Goal: Task Accomplishment & Management: Manage account settings

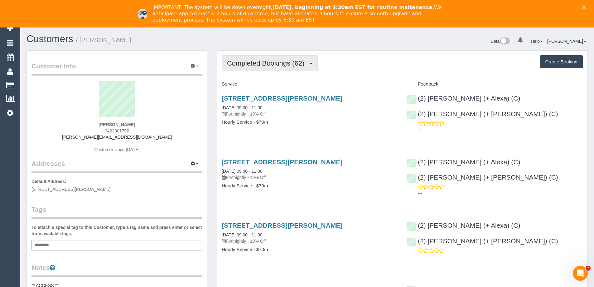
click at [295, 63] on span "Completed Bookings (62)" at bounding box center [267, 63] width 80 height 8
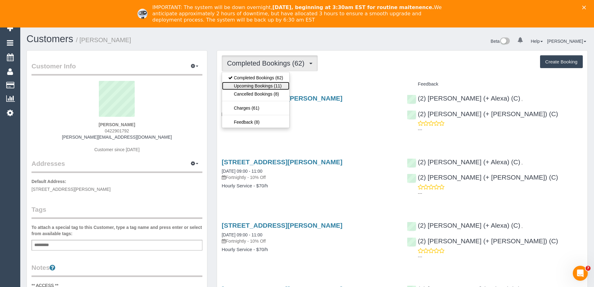
click at [283, 83] on link "Upcoming Bookings (11)" at bounding box center [255, 86] width 67 height 8
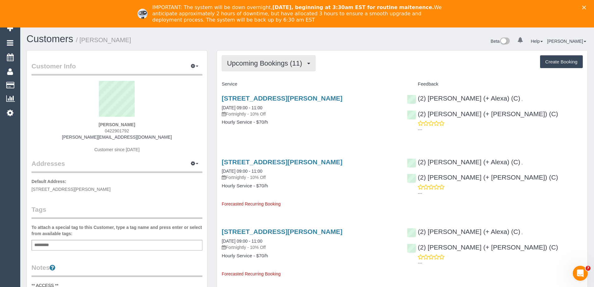
click at [253, 66] on span "Upcoming Bookings (11)" at bounding box center [266, 63] width 78 height 8
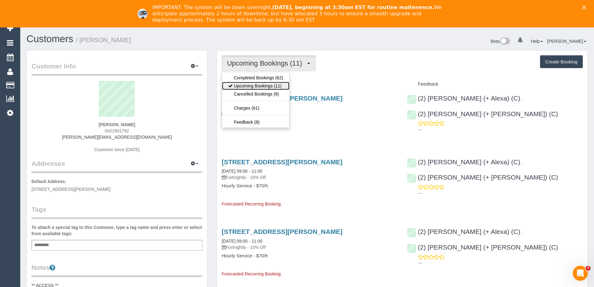
click at [252, 85] on link "Upcoming Bookings (11)" at bounding box center [255, 86] width 67 height 8
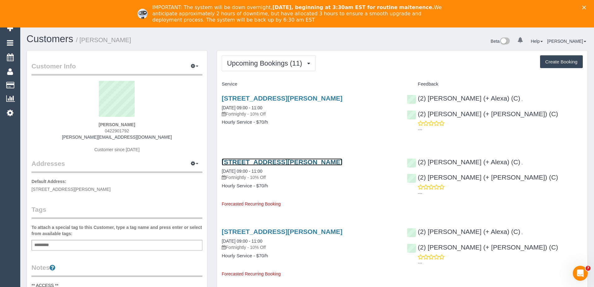
click at [310, 162] on link "87 Clarence Street, Brunswick East, VIC 3057" at bounding box center [282, 161] width 121 height 7
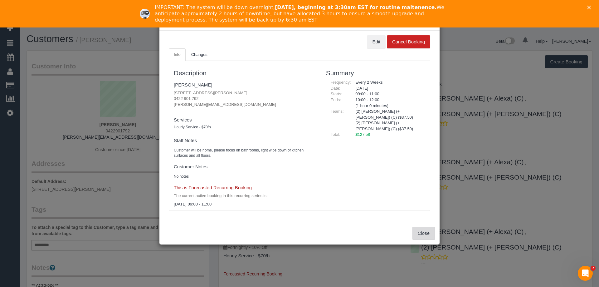
click at [417, 232] on button "Close" at bounding box center [423, 232] width 22 height 13
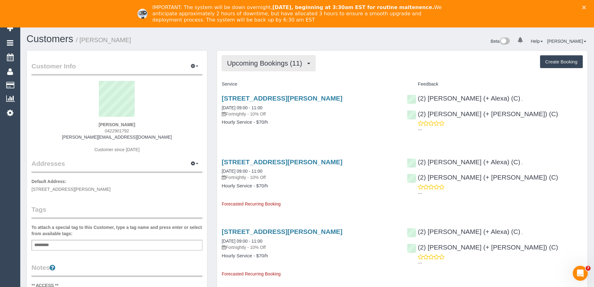
click at [255, 65] on span "Upcoming Bookings (11)" at bounding box center [266, 63] width 78 height 8
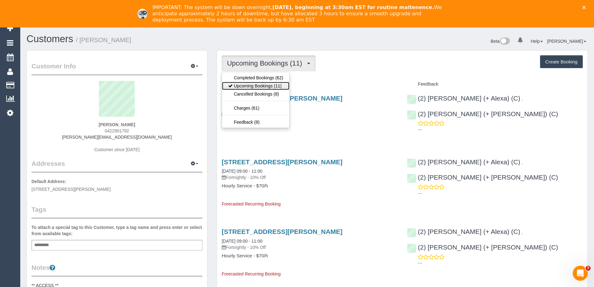
click at [256, 82] on link "Upcoming Bookings (11)" at bounding box center [255, 86] width 67 height 8
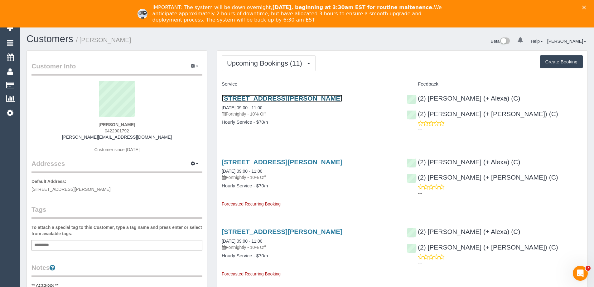
click at [280, 95] on link "87 Clarence Street, Brunswick East, VIC 3057" at bounding box center [282, 97] width 121 height 7
drag, startPoint x: 368, startPoint y: 98, endPoint x: 222, endPoint y: 97, distance: 145.3
click at [222, 97] on h3 "[STREET_ADDRESS][PERSON_NAME]" at bounding box center [310, 97] width 176 height 7
copy link "[STREET_ADDRESS][PERSON_NAME]"
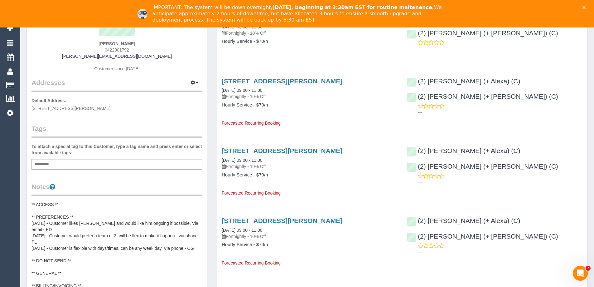
scroll to position [125, 0]
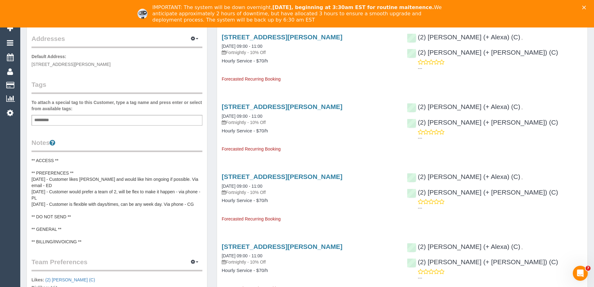
click at [58, 161] on pre "** ACCESS ** ** PREFERENCES ** 16/4/24 - Customer likes Eray and would like him…" at bounding box center [116, 200] width 171 height 87
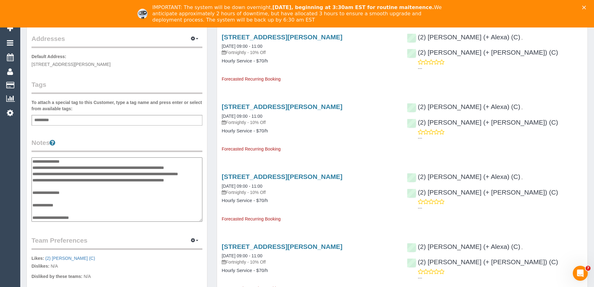
scroll to position [0, 0]
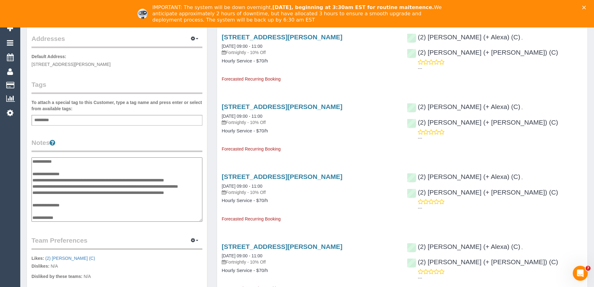
click at [88, 173] on textarea "**********" at bounding box center [116, 189] width 171 height 64
type textarea "**********"
click at [210, 174] on div "Customer Info Edit Contact Info Send Message Email Preferences Special Sales Ta…" at bounding box center [117, 162] width 190 height 474
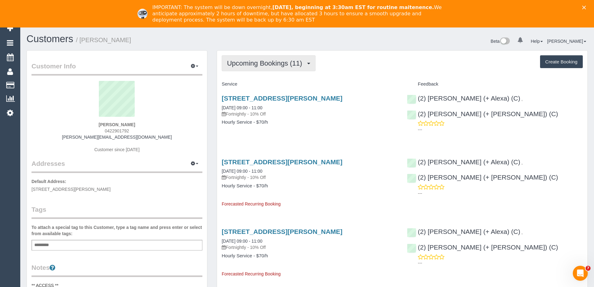
click at [284, 62] on span "Upcoming Bookings (11)" at bounding box center [266, 63] width 78 height 8
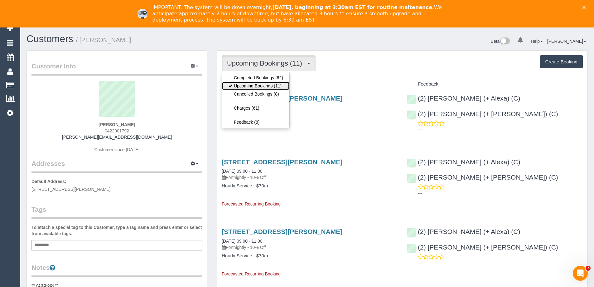
click at [271, 84] on link "Upcoming Bookings (11)" at bounding box center [255, 86] width 67 height 8
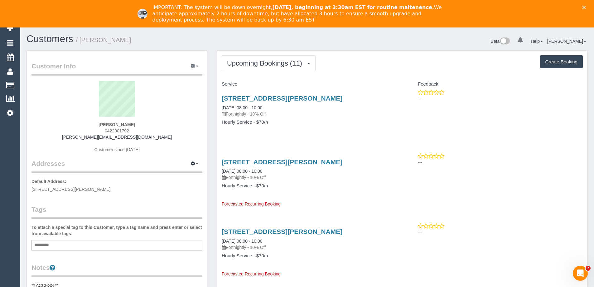
drag, startPoint x: 350, startPoint y: 100, endPoint x: 220, endPoint y: 97, distance: 130.1
click at [220, 97] on div "48 Roseberry St, Ascot Vale, VIC 3032 18/11/2025 08:00 - 10:00 Fortnightly - 10…" at bounding box center [309, 113] width 185 height 48
copy link "48 Roseberry St, Ascot Vale, VIC 3032"
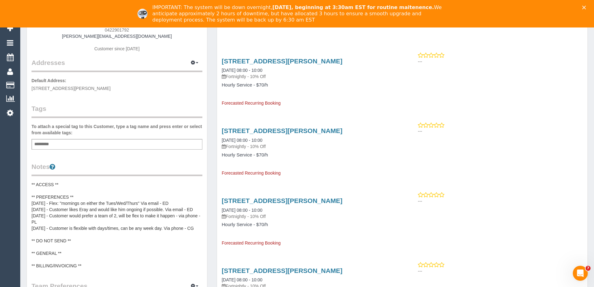
scroll to position [125, 0]
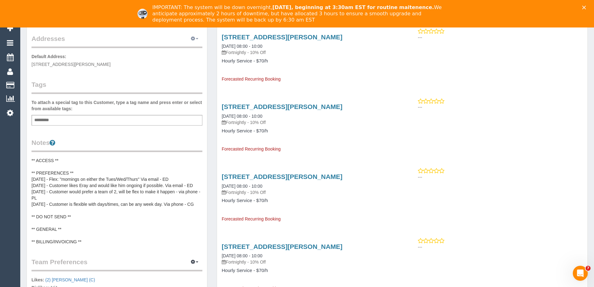
click at [195, 37] on button "button" at bounding box center [195, 39] width 16 height 10
click at [186, 49] on button "Manage Addresses" at bounding box center [177, 50] width 51 height 9
select select "VIC"
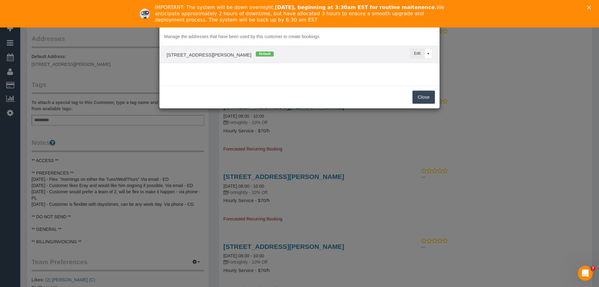
click at [415, 50] on button "Edit" at bounding box center [417, 54] width 15 height 10
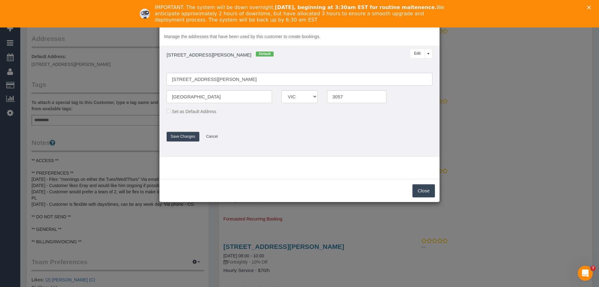
click at [242, 79] on input "87 Clarence Street" at bounding box center [299, 79] width 266 height 13
paste input "48 Roseberry St, Ascot Vale, VIC 3032"
drag, startPoint x: 208, startPoint y: 77, endPoint x: 230, endPoint y: 78, distance: 21.5
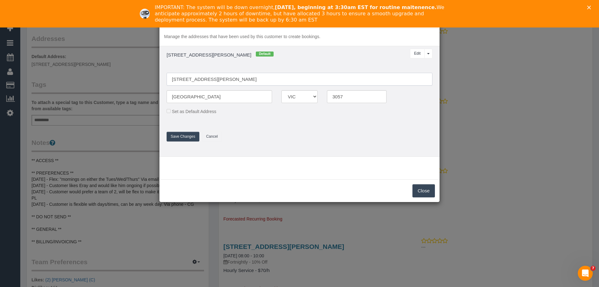
click at [230, 78] on input "48 Roseberry St, Ascot Vale, VIC 3032" at bounding box center [299, 79] width 266 height 13
type input "48 Roseberry St, Ascot Vale, VIC 3032"
click at [226, 97] on input "Brunswick East" at bounding box center [218, 96] width 105 height 13
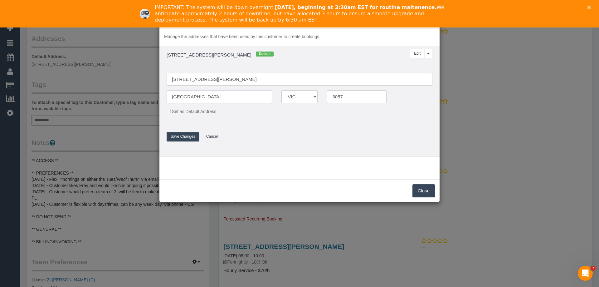
paste input "Ascot Vale"
type input "Ascot Vale"
click at [247, 77] on input "48 Roseberry St, Ascot Vale, VIC 3032" at bounding box center [299, 79] width 266 height 13
click at [367, 96] on input "3057" at bounding box center [357, 96] width 60 height 13
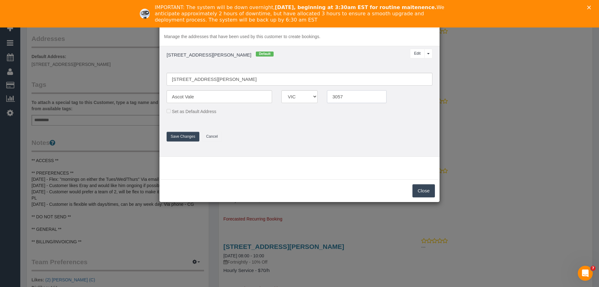
click at [367, 96] on input "3057" at bounding box center [357, 96] width 60 height 13
paste input "32"
type input "3032"
drag, startPoint x: 206, startPoint y: 78, endPoint x: 292, endPoint y: 73, distance: 85.9
click at [287, 76] on input "48 Roseberry St, Ascot Vale, VIC 3032" at bounding box center [299, 79] width 266 height 13
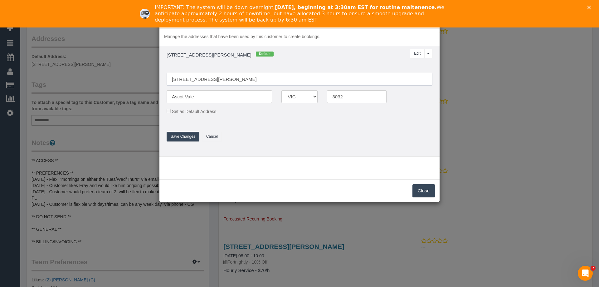
type input "[STREET_ADDRESS][PERSON_NAME]"
click at [192, 138] on button "Save Changes" at bounding box center [182, 137] width 33 height 10
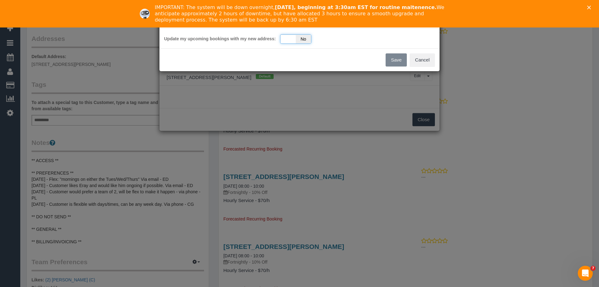
click at [297, 41] on span "No" at bounding box center [303, 39] width 15 height 9
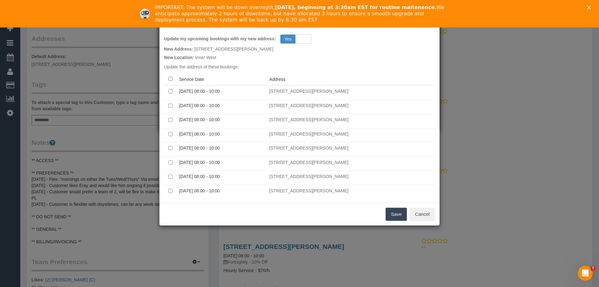
click at [393, 215] on button "Save" at bounding box center [395, 213] width 21 height 13
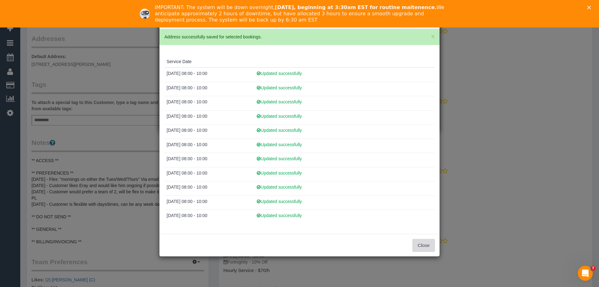
click at [425, 244] on button "Close" at bounding box center [423, 245] width 22 height 13
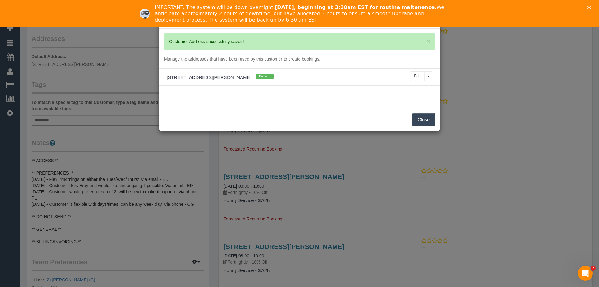
click at [419, 121] on button "Close" at bounding box center [423, 119] width 22 height 13
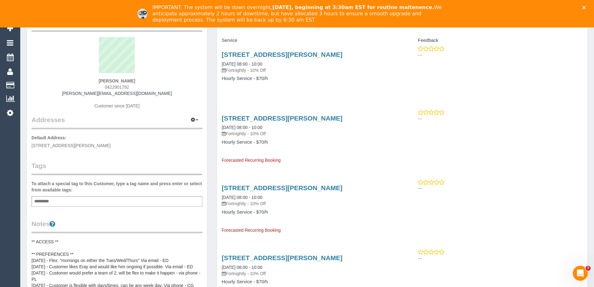
scroll to position [0, 0]
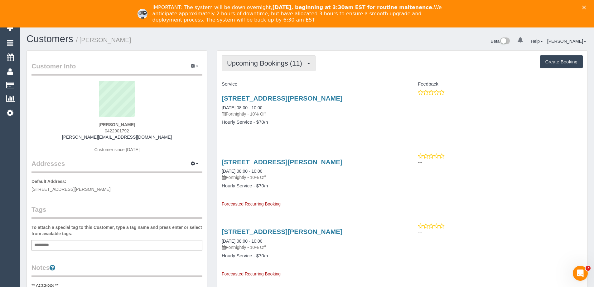
click at [275, 62] on span "Upcoming Bookings (11)" at bounding box center [266, 63] width 78 height 8
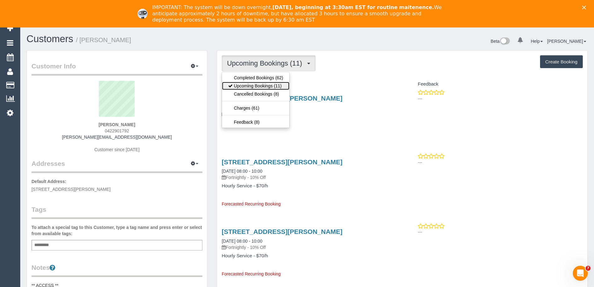
click at [269, 82] on link "Upcoming Bookings (11)" at bounding box center [255, 86] width 67 height 8
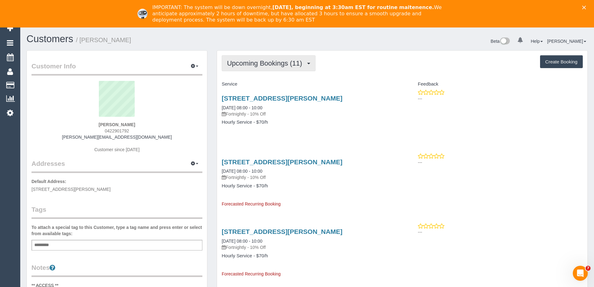
click at [270, 66] on span "Upcoming Bookings (11)" at bounding box center [266, 63] width 78 height 8
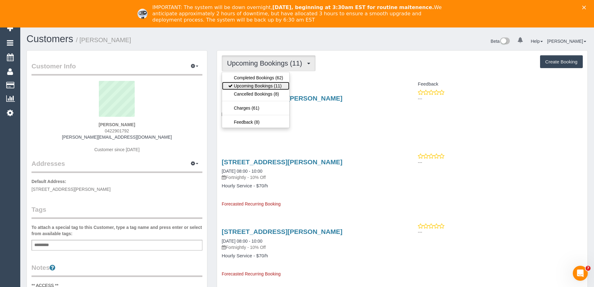
click at [262, 85] on link "Upcoming Bookings (11)" at bounding box center [255, 86] width 67 height 8
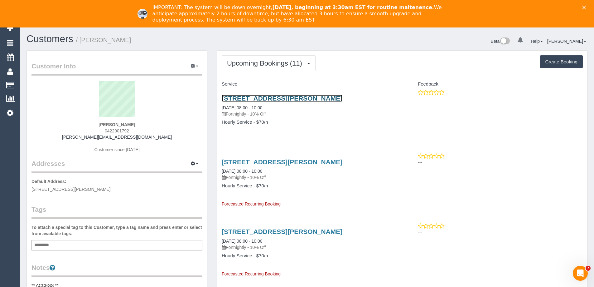
click at [306, 98] on link "48 Roseberry St, Ascot Vale, VIC 3032" at bounding box center [282, 97] width 121 height 7
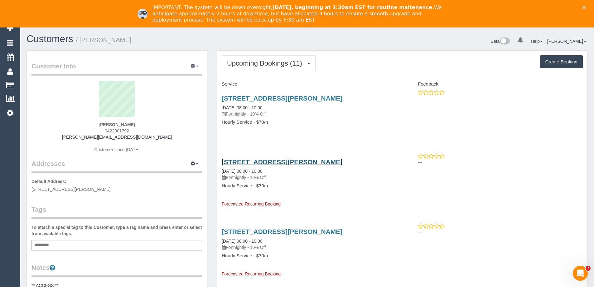
click at [303, 159] on link "48 Roseberry St, Ascot Vale, VIC 3032" at bounding box center [282, 161] width 121 height 7
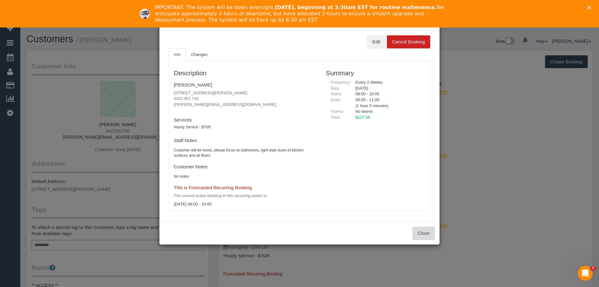
click at [427, 233] on button "Close" at bounding box center [423, 232] width 22 height 13
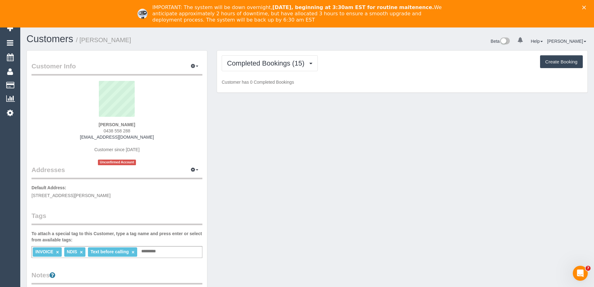
click at [127, 130] on span "0438 558 288" at bounding box center [117, 130] width 27 height 5
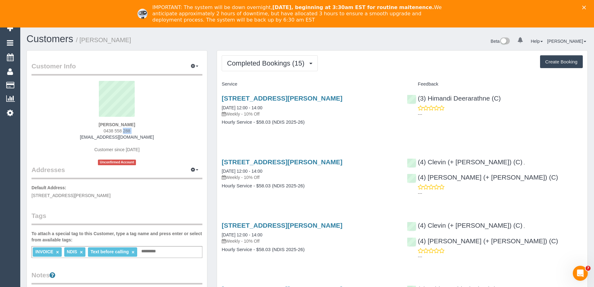
copy div "0438 558 288"
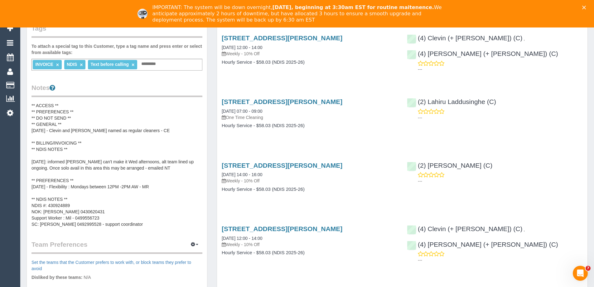
scroll to position [19, 0]
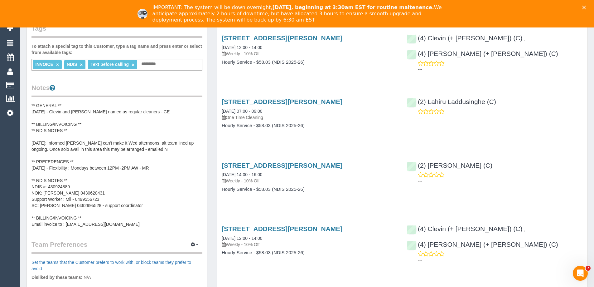
click at [70, 205] on pre "** ACCESS ** ** PREFERENCES ** ** DO NOT SEND ** ** GENERAL ** [DATE] - Clevin …" at bounding box center [116, 164] width 171 height 125
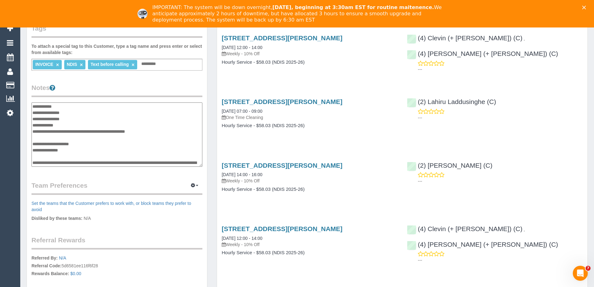
scroll to position [81, 0]
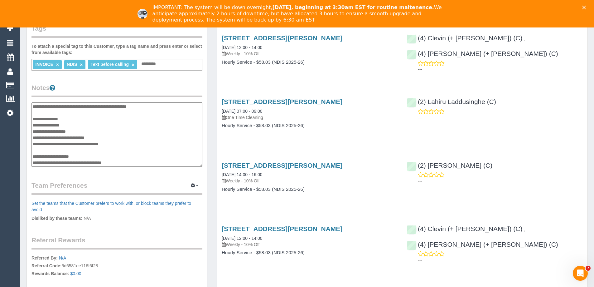
click at [69, 144] on textarea "**********" at bounding box center [116, 134] width 171 height 64
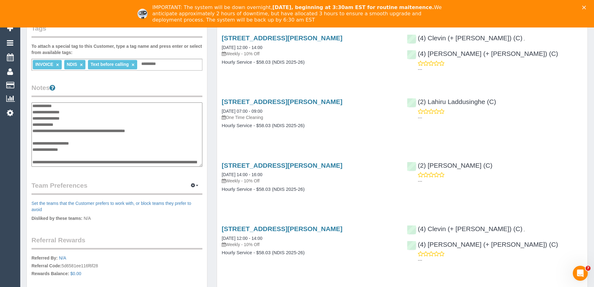
scroll to position [0, 0]
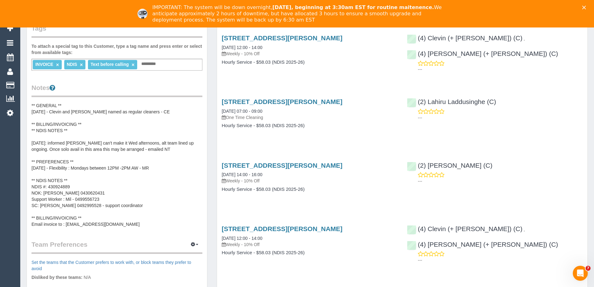
click at [64, 167] on pre "** ACCESS ** ** PREFERENCES ** ** DO NOT SEND ** ** GENERAL ** [DATE] - Clevin …" at bounding box center [116, 164] width 171 height 125
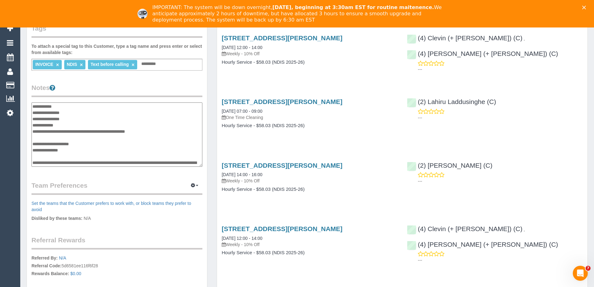
scroll to position [81, 0]
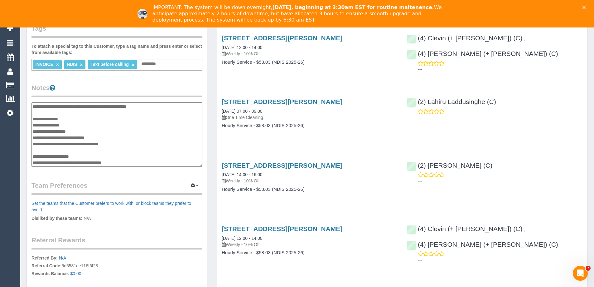
click at [128, 146] on textarea "**********" at bounding box center [116, 134] width 171 height 64
type textarea "**********"
click at [135, 186] on legend "Team Preferences Manage Preferences" at bounding box center [116, 188] width 171 height 14
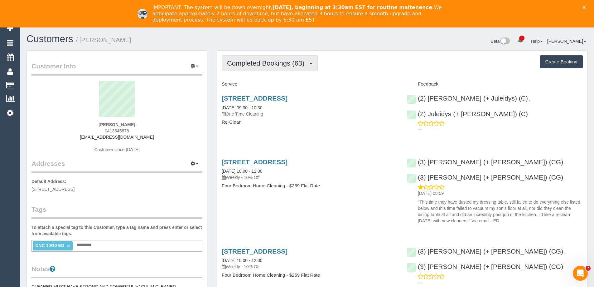
click at [252, 62] on span "Completed Bookings (63)" at bounding box center [267, 63] width 80 height 8
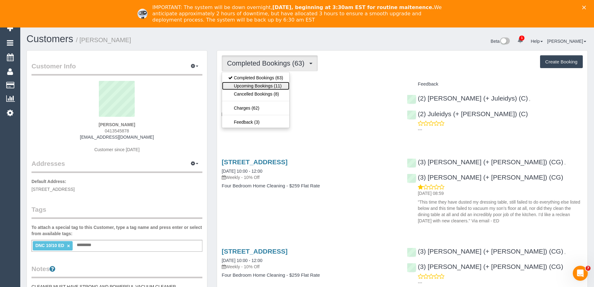
click at [255, 84] on link "Upcoming Bookings (11)" at bounding box center [255, 86] width 67 height 8
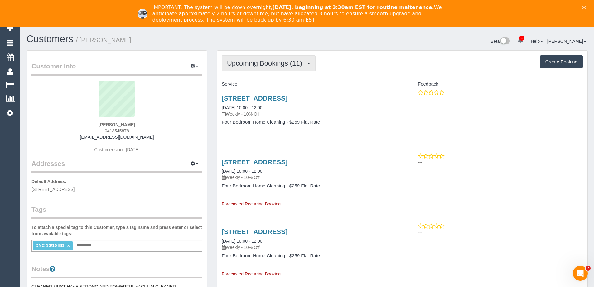
click at [255, 64] on span "Upcoming Bookings (11)" at bounding box center [266, 63] width 78 height 8
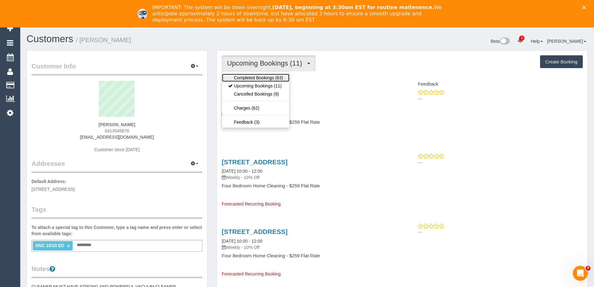
click at [253, 77] on link "Completed Bookings (63)" at bounding box center [255, 78] width 67 height 8
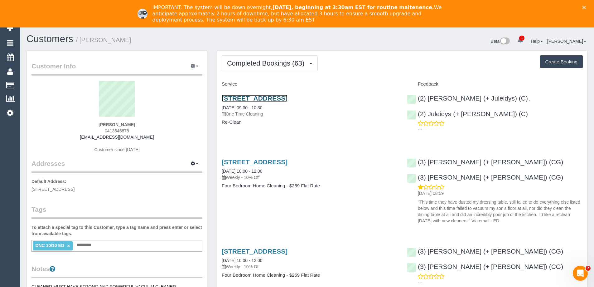
click at [287, 100] on link "131 Hawke St, West Melbourne, VIC 3003" at bounding box center [255, 97] width 66 height 7
click at [193, 62] on button "button" at bounding box center [195, 66] width 16 height 10
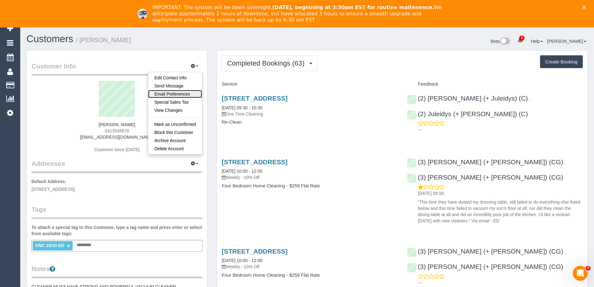
click at [184, 91] on link "Email Preferences" at bounding box center [175, 94] width 54 height 8
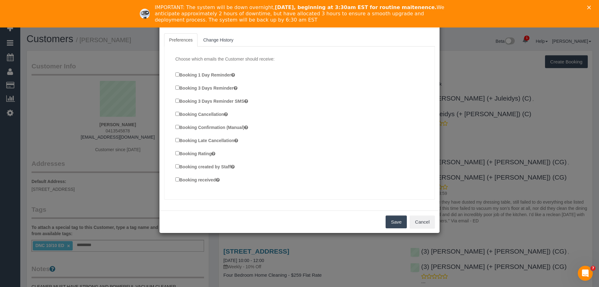
click at [198, 154] on label "Booking Rating" at bounding box center [195, 153] width 40 height 7
click at [399, 219] on button "Save" at bounding box center [395, 221] width 21 height 13
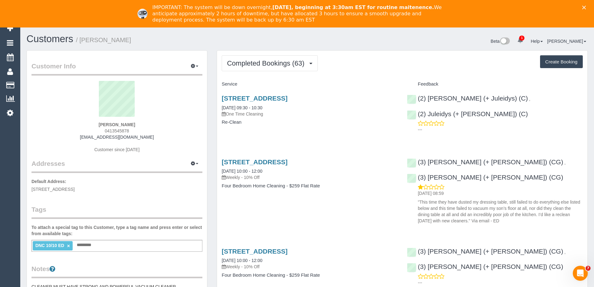
click at [291, 102] on div "131 Hawke St, West Melbourne, VIC 3003 14/10/2025 09:30 - 10:30 One Time Cleani…" at bounding box center [310, 105] width 176 height 22
click at [287, 98] on link "131 Hawke St, West Melbourne, VIC 3003" at bounding box center [255, 97] width 66 height 7
click at [195, 68] on icon "button" at bounding box center [193, 66] width 4 height 4
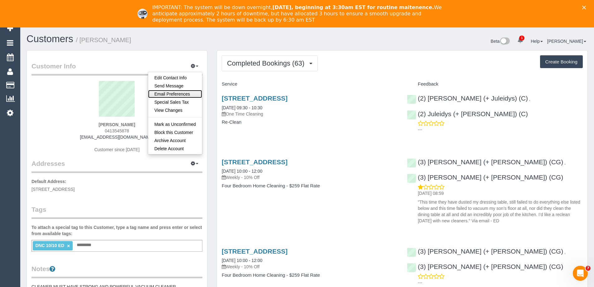
click at [182, 90] on link "Email Preferences" at bounding box center [175, 94] width 54 height 8
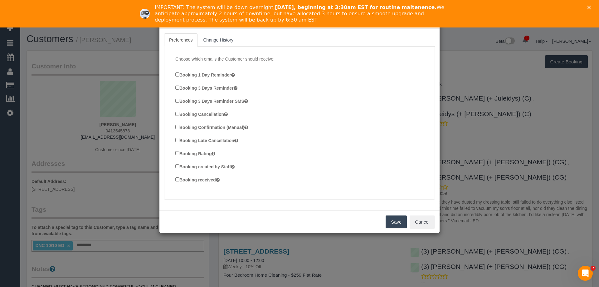
click at [199, 153] on label "Booking Rating" at bounding box center [195, 153] width 40 height 7
click at [399, 219] on button "Save" at bounding box center [395, 221] width 21 height 13
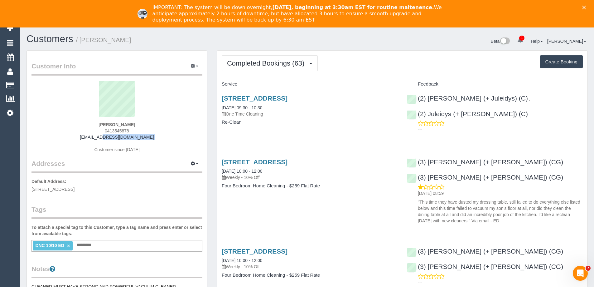
drag, startPoint x: 146, startPoint y: 140, endPoint x: 93, endPoint y: 138, distance: 53.7
click at [93, 138] on div "Alice Bluer 0413545878 abluer@yahoo.com Customer since 2024" at bounding box center [116, 120] width 171 height 78
copy div "[EMAIL_ADDRESS][DOMAIN_NAME]"
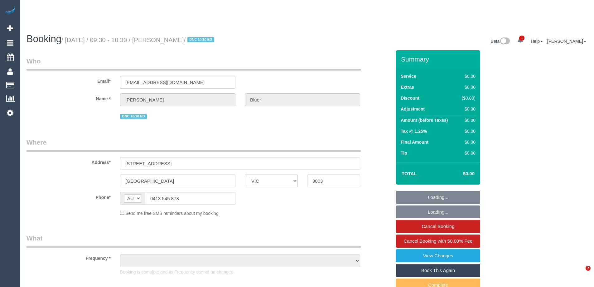
select select "VIC"
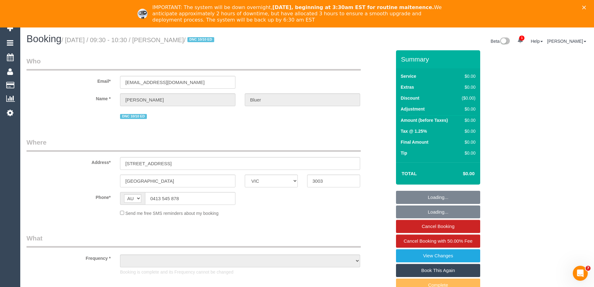
select select "string:stripe-pm_1POwZF2GScqysDRVCl8tZd1C"
select select "number:30"
select select "number:14"
select select "number:19"
select select "number:24"
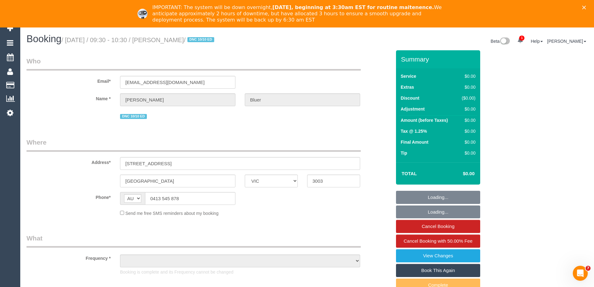
select select "number:33"
select select "number:11"
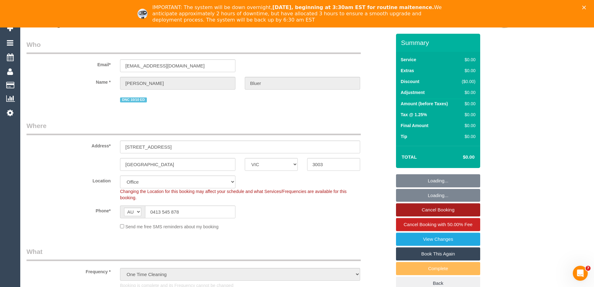
scroll to position [31, 0]
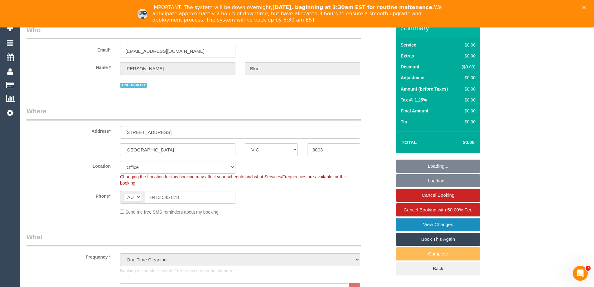
select select "object:856"
click at [456, 225] on link "View Changes" at bounding box center [438, 224] width 84 height 13
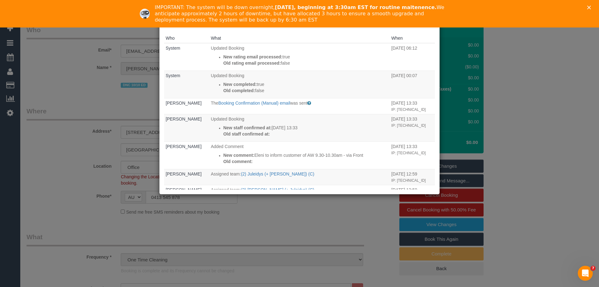
click at [530, 70] on div "× Changes report Who What When System Updated Booking New rating email processe…" at bounding box center [299, 143] width 599 height 287
click at [587, 5] on div "IMPORTANT: The system will be down overnight, October 16th, beginning at 3:30am…" at bounding box center [299, 13] width 599 height 22
click at [591, 8] on div "Close" at bounding box center [590, 8] width 6 height 4
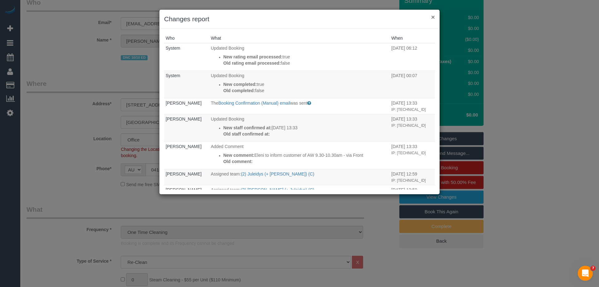
click at [434, 17] on button "×" at bounding box center [433, 17] width 4 height 7
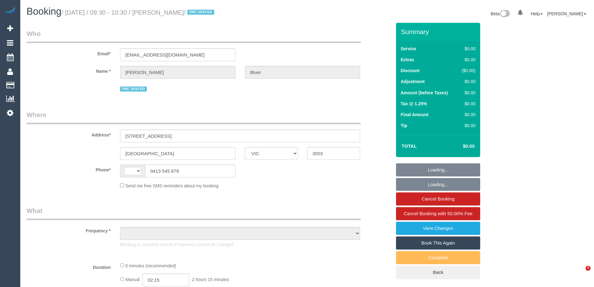
select select "VIC"
select select "string:AU"
select select "object:387"
select select "string:stripe-pm_1POwZF2GScqysDRVCl8tZd1C"
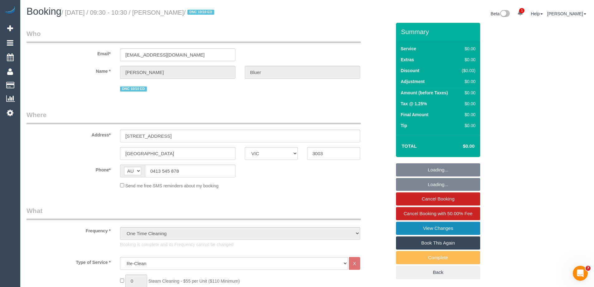
select select "number:30"
select select "number:14"
select select "number:19"
select select "number:24"
select select "number:33"
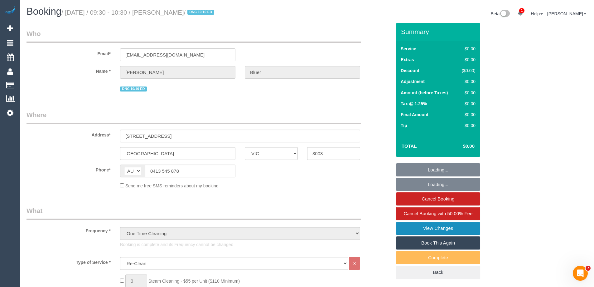
select select "number:11"
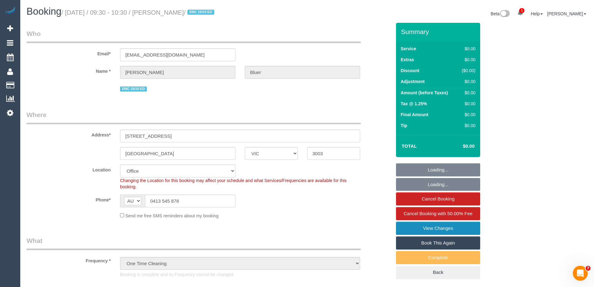
select select "object:856"
click at [456, 226] on link "View Changes" at bounding box center [438, 227] width 84 height 13
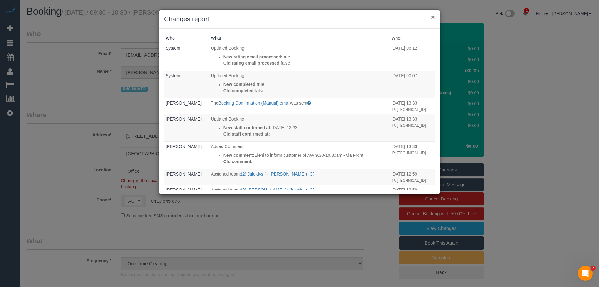
click at [434, 16] on button "×" at bounding box center [433, 17] width 4 height 7
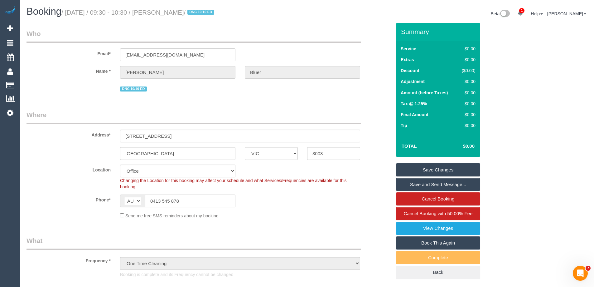
click at [446, 186] on link "Save and Send Message..." at bounding box center [438, 184] width 84 height 13
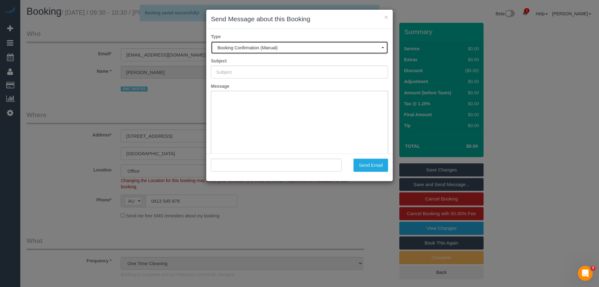
click at [271, 47] on span "Booking Confirmation (Manual)" at bounding box center [299, 47] width 164 height 5
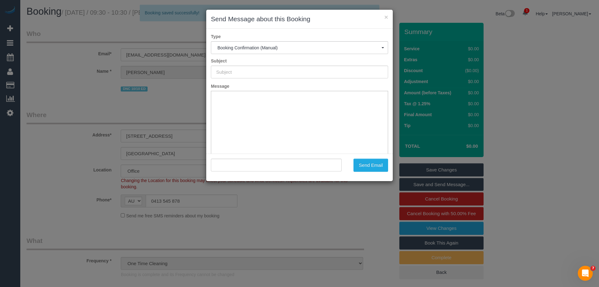
type input "Booking Confirmed"
type input ""Alice Bluer" <abluer@yahoo.com>"
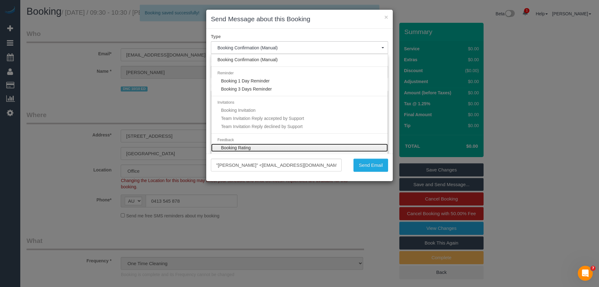
click at [250, 146] on span "Booking Rating" at bounding box center [236, 147] width 30 height 5
select select "7"
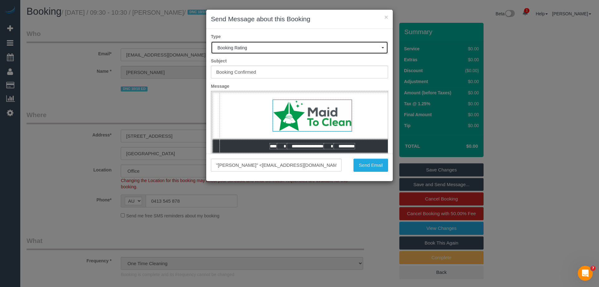
type input "Rate Your Team With One Click"
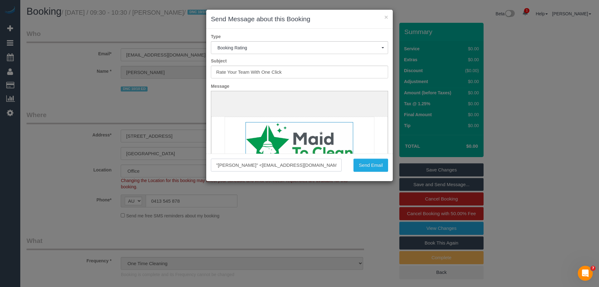
click at [248, 165] on input ""Alice Bluer" <abluer@yahoo.com>" at bounding box center [276, 164] width 131 height 13
type input "eleni@maidtoclean.com.au"
click at [376, 168] on button "Send Email" at bounding box center [370, 164] width 35 height 13
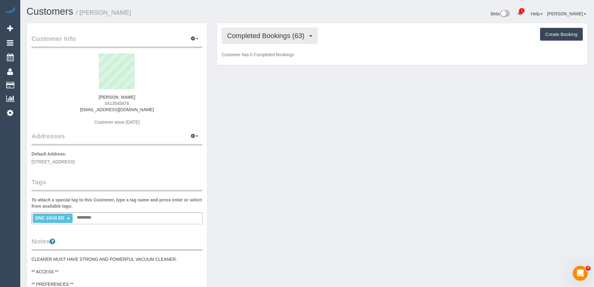
click at [250, 36] on span "Completed Bookings (63)" at bounding box center [267, 36] width 80 height 8
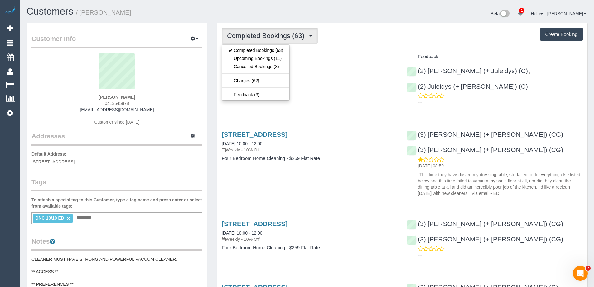
click at [383, 39] on div "Completed Bookings (63) Completed Bookings (63) Upcoming Bookings (11) Cancelle…" at bounding box center [402, 36] width 361 height 16
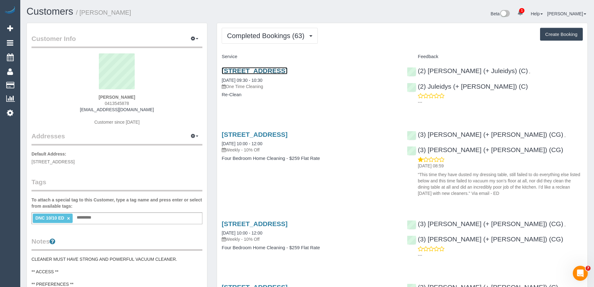
click at [287, 70] on link "131 Hawke St, West Melbourne, VIC 3003" at bounding box center [255, 70] width 66 height 7
click at [192, 40] on icon "button" at bounding box center [193, 38] width 4 height 4
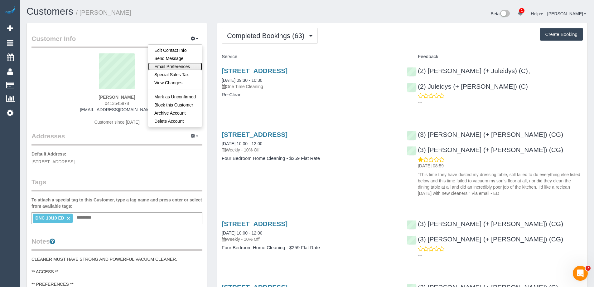
click at [185, 65] on link "Email Preferences" at bounding box center [175, 66] width 54 height 8
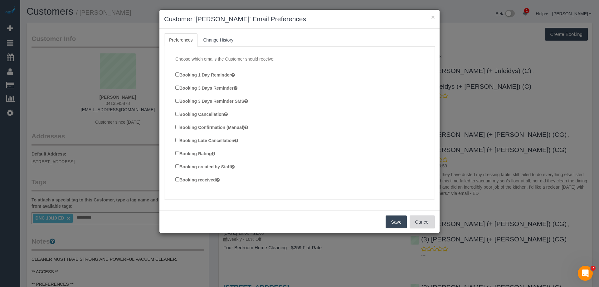
click at [425, 218] on button "Cancel" at bounding box center [421, 221] width 25 height 13
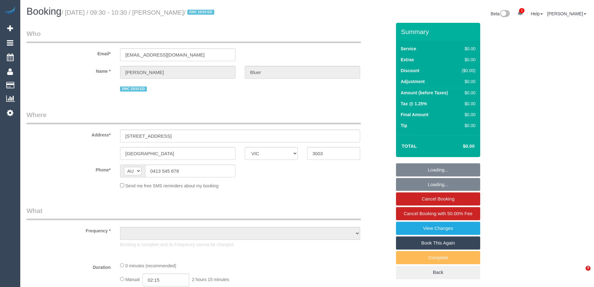
select select "VIC"
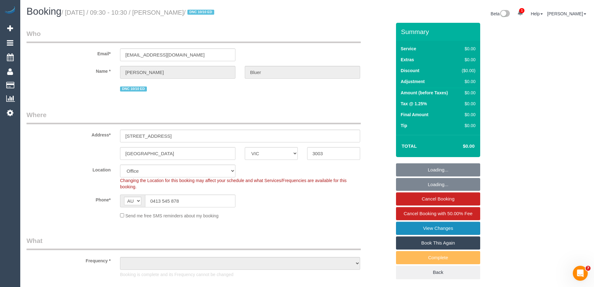
select select "string:stripe-pm_1POwZF2GScqysDRVCl8tZd1C"
select select "number:30"
select select "number:14"
select select "number:19"
select select "number:24"
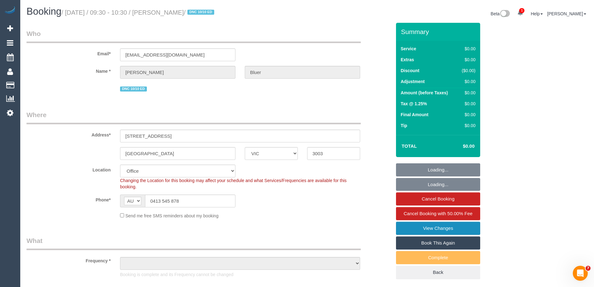
select select "number:33"
select select "number:11"
click at [431, 227] on link "View Changes" at bounding box center [438, 227] width 84 height 13
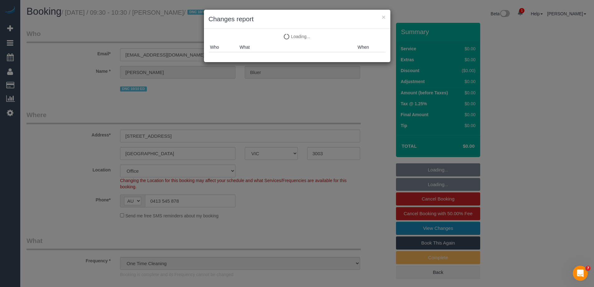
select select "object:2108"
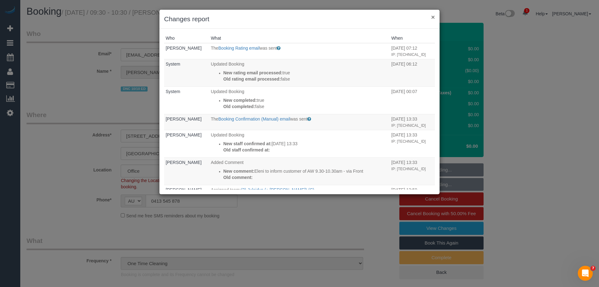
click at [434, 18] on button "×" at bounding box center [433, 17] width 4 height 7
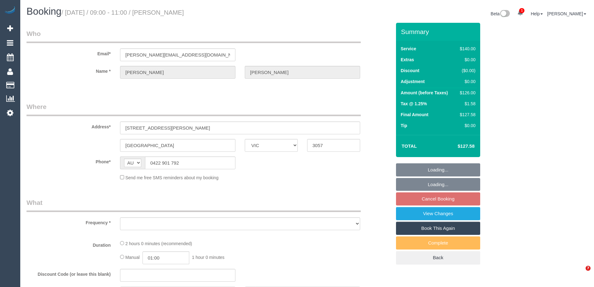
select select "VIC"
select select "object:541"
select select "string:stripe-pm_1MVlrY2GScqysDRVoE28uCJ0"
select select "number:27"
select select "number:14"
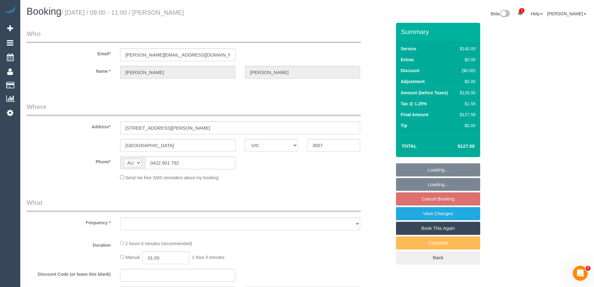
select select "number:19"
select select "number:22"
select select "number:34"
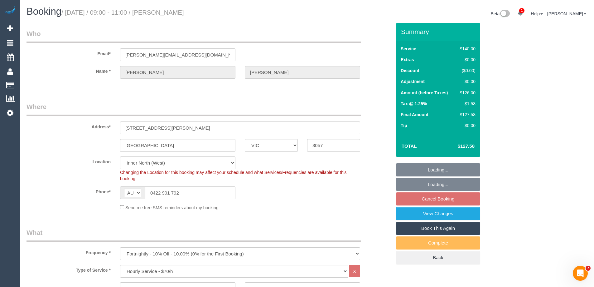
select select "object:870"
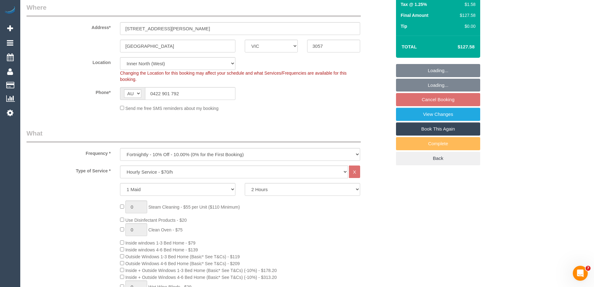
select select "spot3"
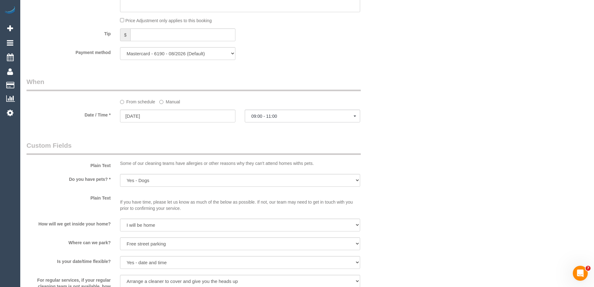
scroll to position [592, 0]
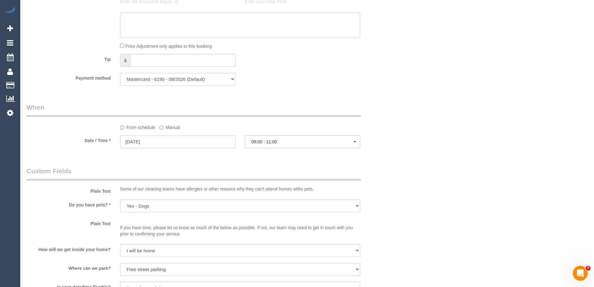
click at [147, 141] on input "28/10/2025" at bounding box center [177, 141] width 115 height 13
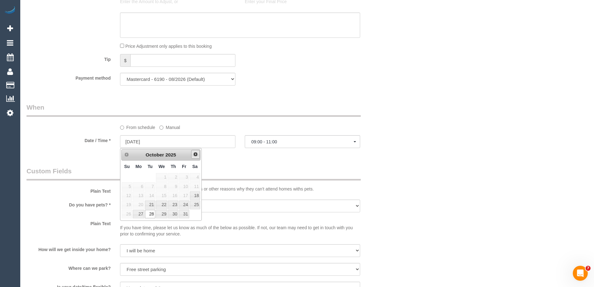
click at [196, 157] on span "Next" at bounding box center [195, 154] width 5 height 5
click at [151, 205] on link "18" at bounding box center [150, 204] width 10 height 8
type input "[DATE]"
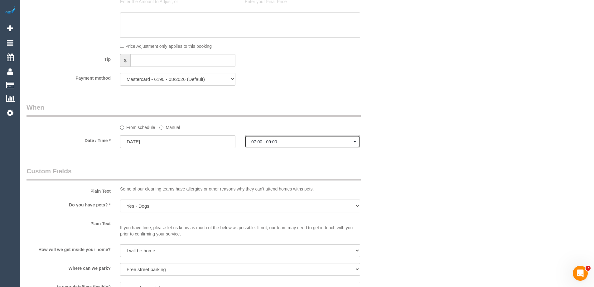
click at [269, 141] on span "07:00 - 09:00" at bounding box center [302, 141] width 102 height 5
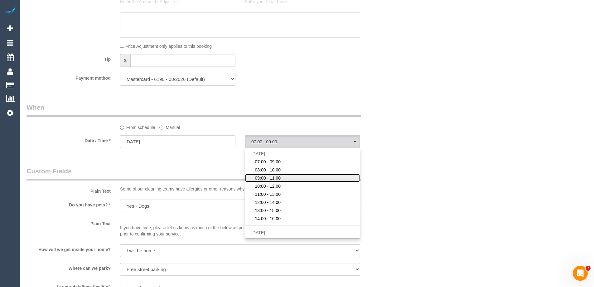
click at [266, 176] on span "09:00 - 11:00" at bounding box center [268, 178] width 26 height 6
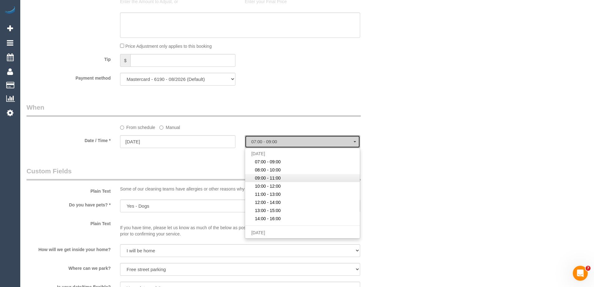
select select "spot43"
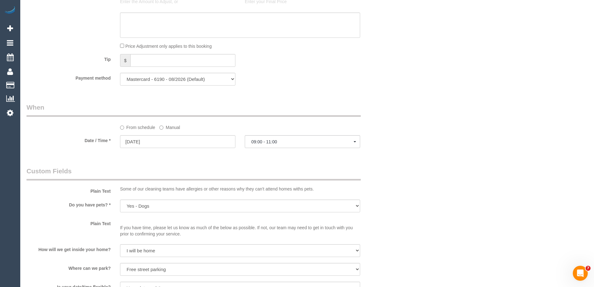
click at [248, 166] on div "Who Email* kate@thescotts.info Name * Kate Scott Where Address* 87 Clarence Str…" at bounding box center [209, 47] width 374 height 1235
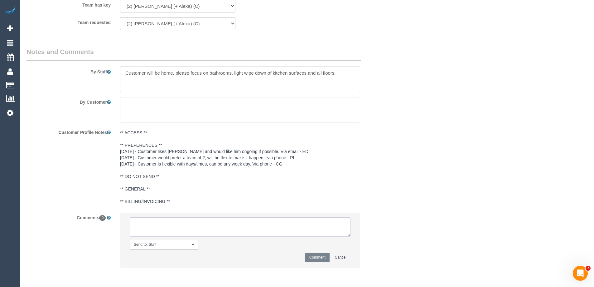
click at [217, 228] on textarea at bounding box center [240, 226] width 221 height 19
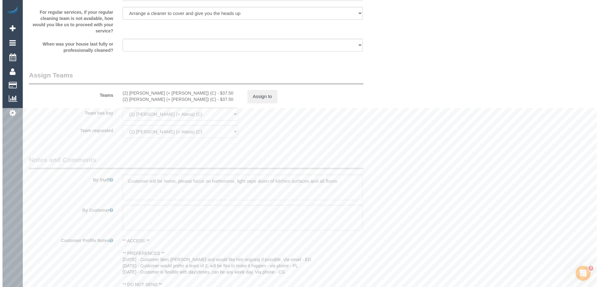
scroll to position [837, 0]
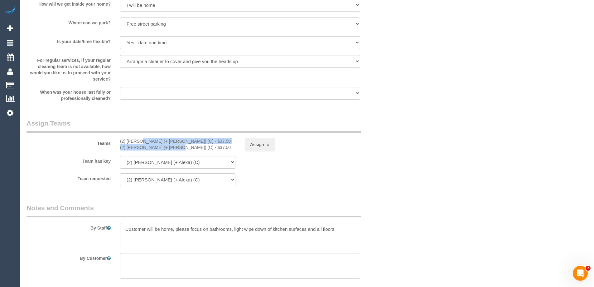
drag, startPoint x: 126, startPoint y: 142, endPoint x: 153, endPoint y: 147, distance: 27.5
click at [153, 147] on div "(2) Alejandro (+ Alexa) (C) - $37.50 (2) Alexa (+ Alejandro) (C) - $37.50" at bounding box center [177, 144] width 125 height 12
click at [130, 145] on div "(2) Alexa (+ Alejandro) (C) - $37.50" at bounding box center [177, 147] width 115 height 6
copy div "(2) Alejandro (+ Alexa) (C) - $37.50 (2) Alexa (+ Alejandro) (C)"
drag, startPoint x: 119, startPoint y: 141, endPoint x: 171, endPoint y: 149, distance: 52.7
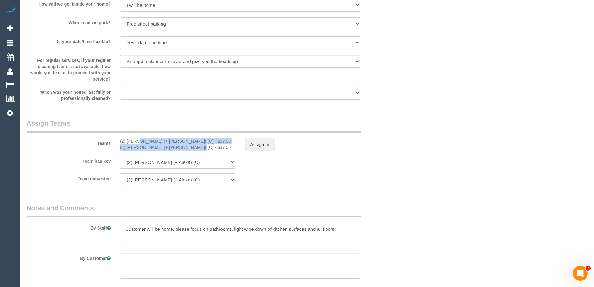
click at [171, 149] on div "(2) Alejandro (+ Alexa) (C) - $37.50 (2) Alexa (+ Alejandro) (C) - $37.50" at bounding box center [177, 144] width 125 height 12
click at [263, 142] on button "Assign to" at bounding box center [260, 144] width 30 height 13
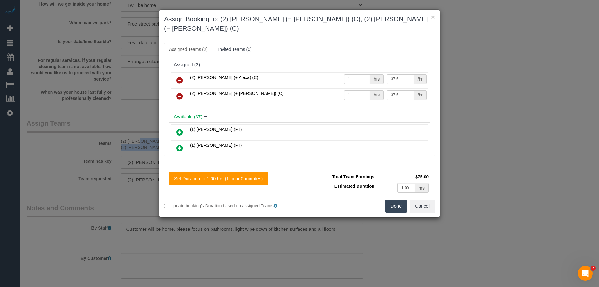
click at [177, 76] on icon at bounding box center [179, 79] width 7 height 7
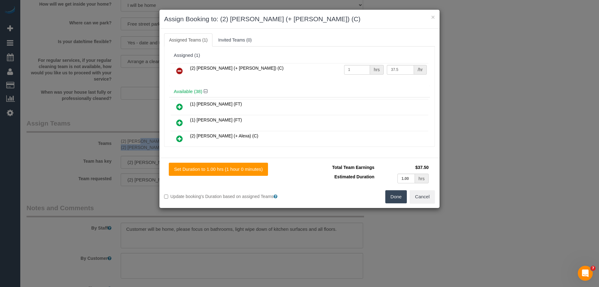
click at [177, 70] on icon at bounding box center [179, 70] width 7 height 7
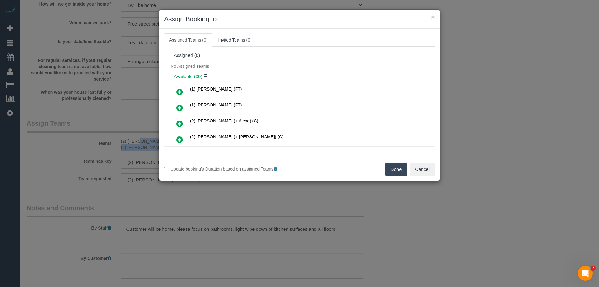
click at [392, 166] on button "Done" at bounding box center [396, 168] width 22 height 13
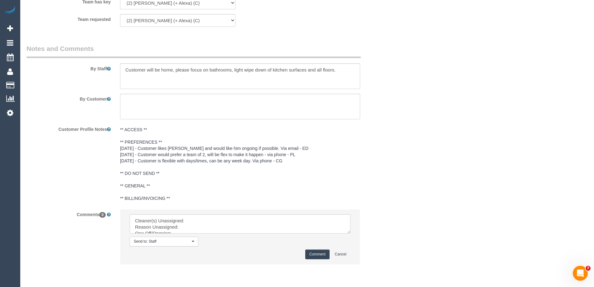
scroll to position [1019, 0]
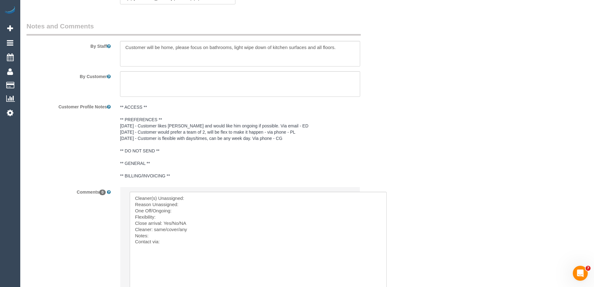
drag, startPoint x: 348, startPoint y: 208, endPoint x: 277, endPoint y: 237, distance: 76.8
click at [226, 198] on textarea at bounding box center [258, 246] width 256 height 110
paste textarea "(2) Alejandro (+ Alexa) (C) - $37.50 (2) Alexa (+ Alejandro) (C)"
drag, startPoint x: 240, startPoint y: 197, endPoint x: 278, endPoint y: 198, distance: 38.4
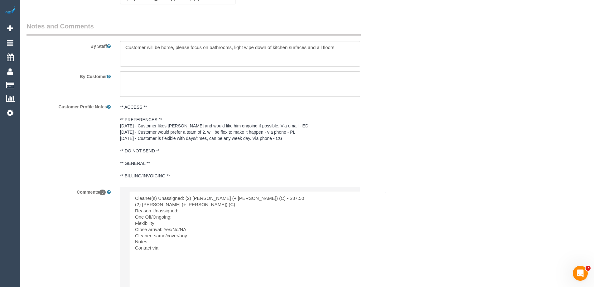
click at [278, 198] on textarea at bounding box center [258, 246] width 256 height 110
click at [307, 196] on textarea at bounding box center [258, 246] width 256 height 110
click at [257, 203] on textarea at bounding box center [258, 246] width 256 height 110
paste textarea "87 Clarence Street, Brunswick East, VIC 3057"
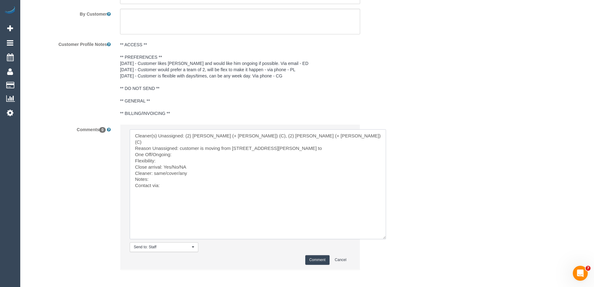
paste textarea "48 Roseberry StAscot Vale VIC 3032"
click at [367, 142] on textarea at bounding box center [258, 184] width 256 height 110
click at [223, 149] on textarea at bounding box center [258, 184] width 256 height 110
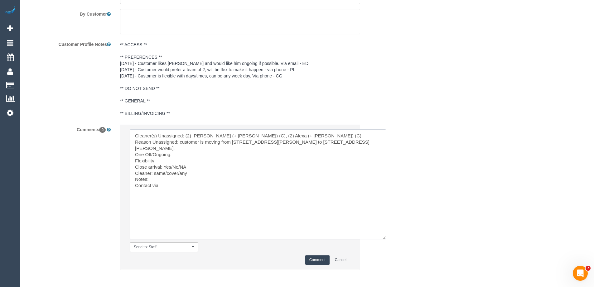
click at [210, 154] on textarea at bounding box center [258, 184] width 256 height 110
click at [180, 160] on textarea at bounding box center [258, 184] width 256 height 110
paste textarea "mornings on either the Tues/Wed/Thurs"
drag, startPoint x: 171, startPoint y: 165, endPoint x: 191, endPoint y: 165, distance: 19.7
click at [191, 165] on textarea at bounding box center [258, 184] width 256 height 110
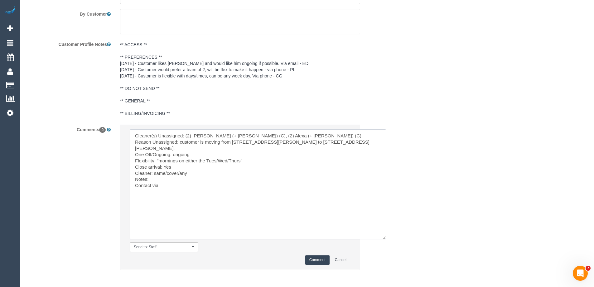
drag, startPoint x: 155, startPoint y: 172, endPoint x: 178, endPoint y: 172, distance: 23.4
click at [178, 172] on textarea at bounding box center [258, 184] width 256 height 110
click at [174, 185] on textarea at bounding box center [258, 184] width 256 height 110
click at [188, 186] on textarea at bounding box center [258, 184] width 256 height 110
paste textarea "cnv_1fl9igrc"
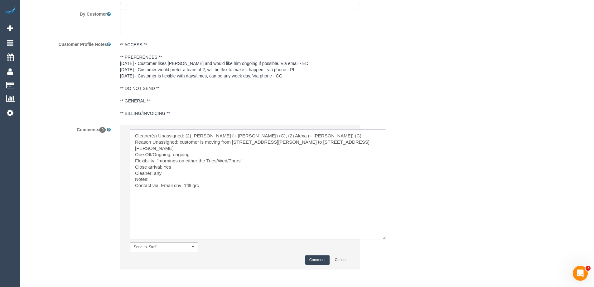
click at [186, 176] on textarea at bounding box center [258, 184] width 256 height 110
click at [171, 181] on textarea at bounding box center [258, 184] width 256 height 110
type textarea "Cleaner(s) Unassigned: (2) Alejandro (+ Alexa) (C), (2) Alexa (+ Alejandro) (C)…"
click at [317, 258] on button "Comment" at bounding box center [317, 260] width 24 height 10
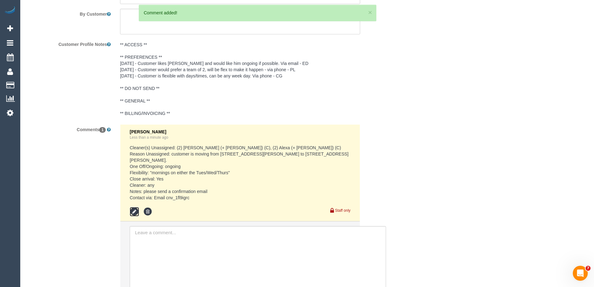
click at [135, 212] on icon at bounding box center [134, 211] width 9 height 9
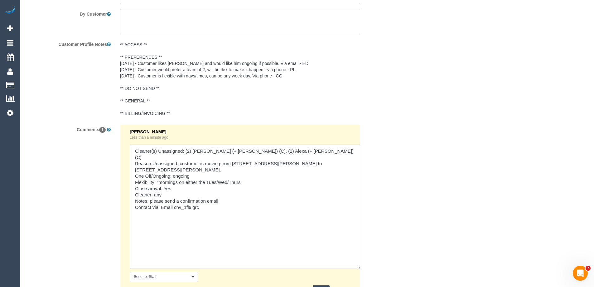
drag, startPoint x: 349, startPoint y: 163, endPoint x: 358, endPoint y: 282, distance: 119.5
click at [359, 268] on textarea at bounding box center [245, 206] width 230 height 124
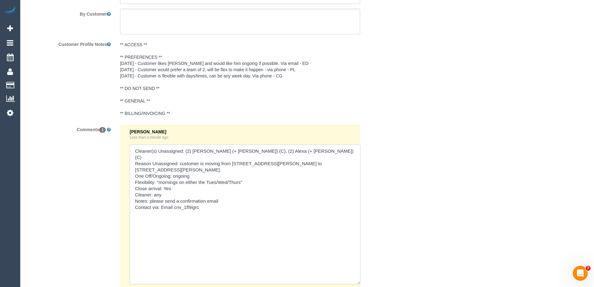
click at [151, 194] on textarea at bounding box center [245, 213] width 231 height 139
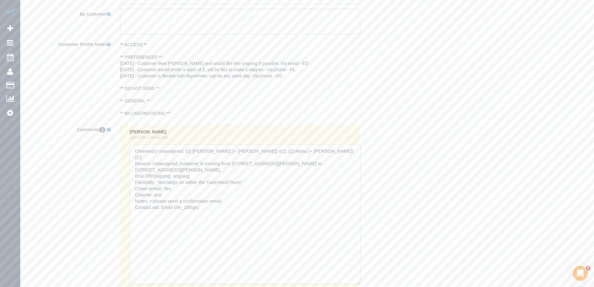
click at [237, 194] on textarea at bounding box center [245, 213] width 231 height 139
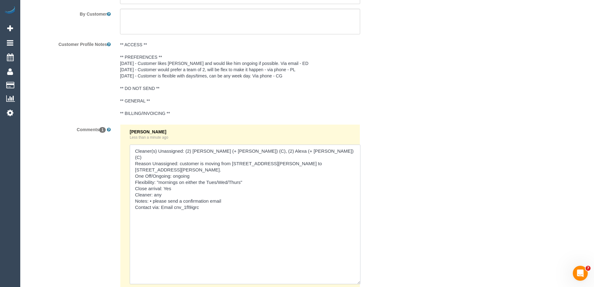
click at [150, 193] on textarea at bounding box center [245, 213] width 231 height 139
click at [163, 188] on textarea at bounding box center [245, 213] width 231 height 139
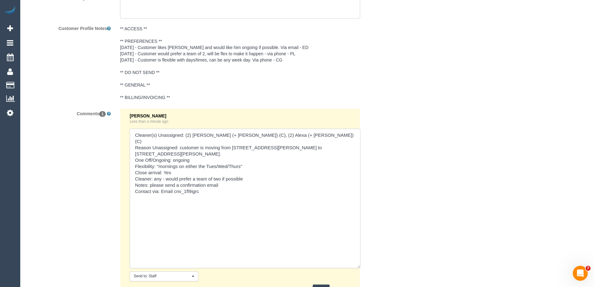
scroll to position [1112, 0]
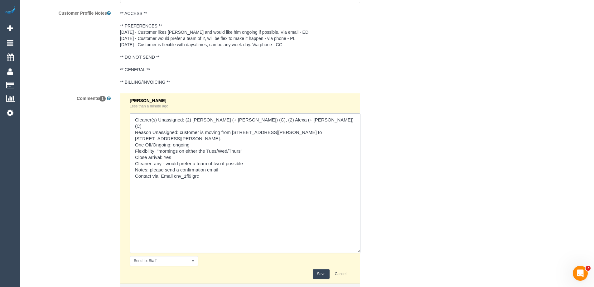
type textarea "Cleaner(s) Unassigned: (2) [PERSON_NAME] (+ [PERSON_NAME]) (C), (2) Alexa (+ [P…"
click at [325, 273] on button "Save" at bounding box center [321, 274] width 17 height 10
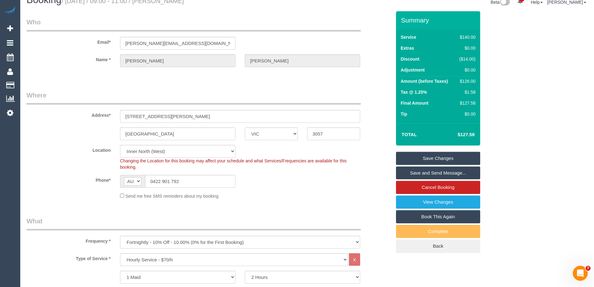
scroll to position [0, 0]
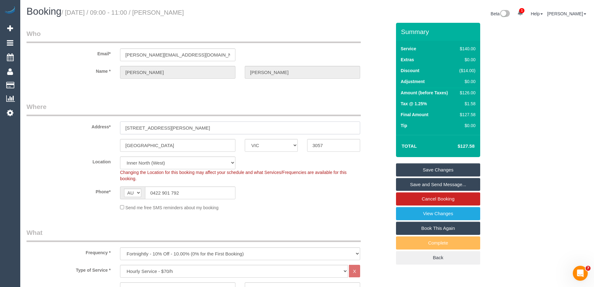
click at [200, 125] on input "87 Clarence Street" at bounding box center [240, 127] width 240 height 13
paste input "48 Roseberry S"
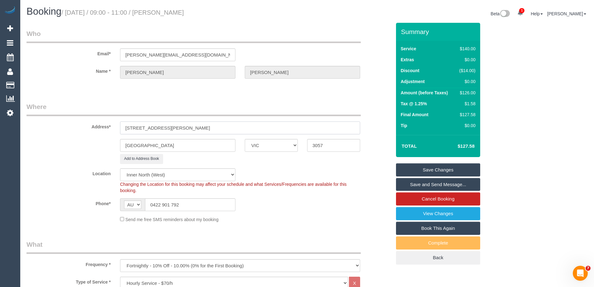
type input "[STREET_ADDRESS][PERSON_NAME]"
click at [184, 148] on input "Brunswick East" at bounding box center [177, 145] width 115 height 13
click at [183, 148] on input "Brunswick East" at bounding box center [177, 145] width 115 height 13
paste input "Ascot Vale"
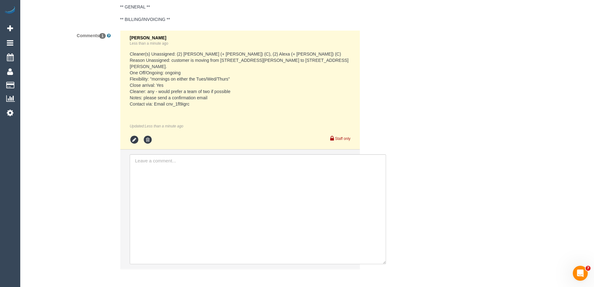
scroll to position [1152, 0]
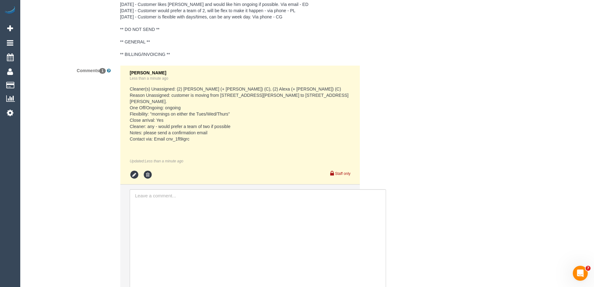
type input "Ascot Vale"
click at [164, 100] on pre "Cleaner(s) Unassigned: (2) [PERSON_NAME] (+ [PERSON_NAME]) (C), (2) Alexa (+ [P…" at bounding box center [240, 114] width 221 height 56
copy pre "3032"
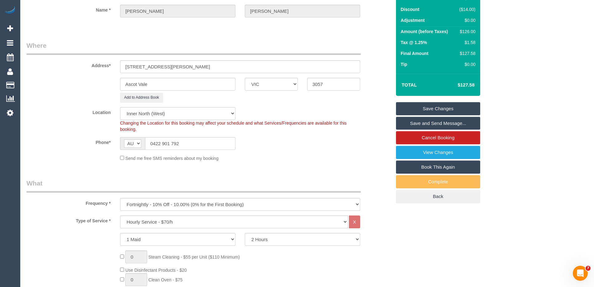
scroll to position [61, 0]
click at [318, 83] on input "3057" at bounding box center [333, 84] width 53 height 13
paste input "32"
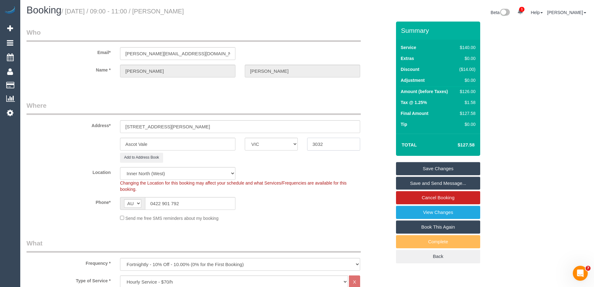
scroll to position [0, 0]
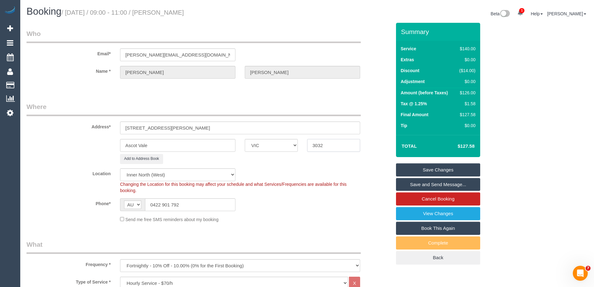
type input "3032"
select select "59"
select select "object:7913"
click at [172, 128] on input "[STREET_ADDRESS][PERSON_NAME]" at bounding box center [240, 127] width 240 height 13
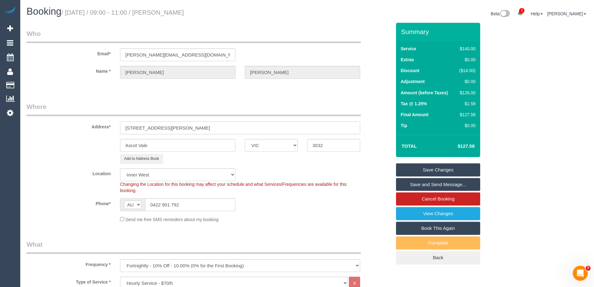
click at [172, 128] on input "[STREET_ADDRESS][PERSON_NAME]" at bounding box center [240, 127] width 240 height 13
click at [74, 152] on sui-booking-address "Address* 48 Roseberry St Ascot Vale ACT NSW NT QLD SA TAS VIC WA 3032 Add to Ad…" at bounding box center [209, 132] width 365 height 61
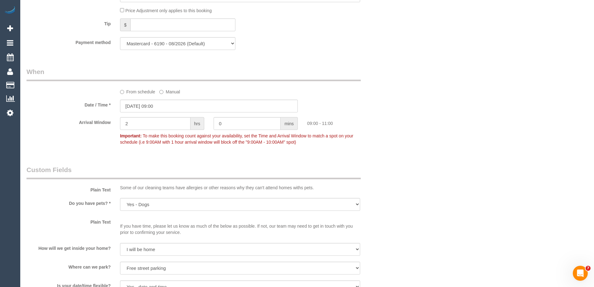
scroll to position [686, 0]
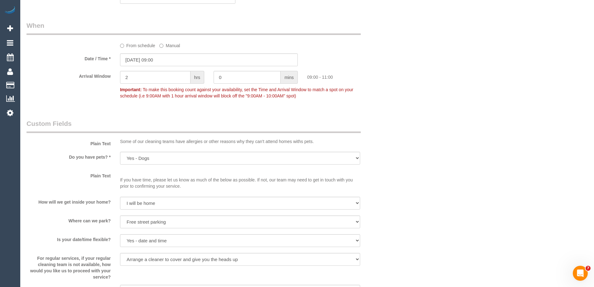
click at [142, 46] on label "From schedule" at bounding box center [137, 44] width 35 height 8
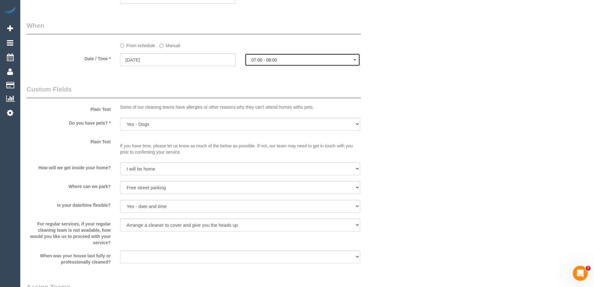
click at [274, 60] on span "07:00 - 08:00" at bounding box center [302, 59] width 102 height 5
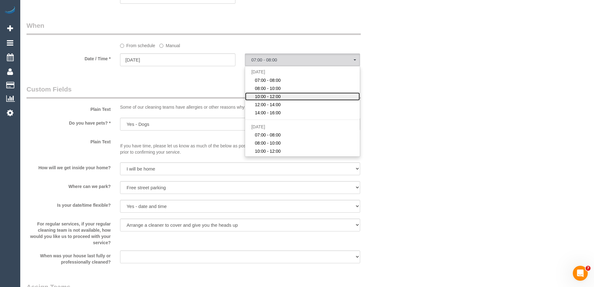
click at [272, 94] on span "10:00 - 12:00" at bounding box center [268, 96] width 26 height 6
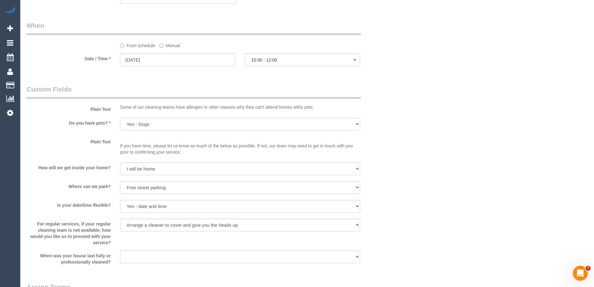
click at [203, 87] on legend "Custom Fields" at bounding box center [194, 91] width 334 height 14
click at [258, 63] on button "10:00 - 12:00" at bounding box center [302, 59] width 115 height 13
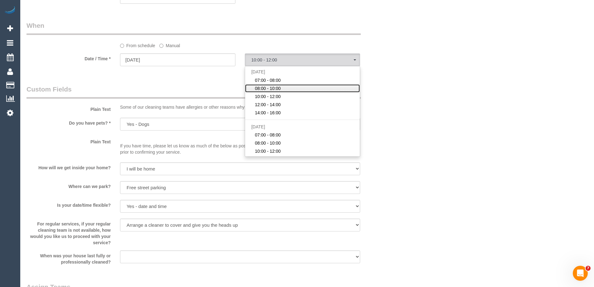
click at [269, 89] on span "08:00 - 10:00" at bounding box center [268, 88] width 26 height 6
select select "spot107"
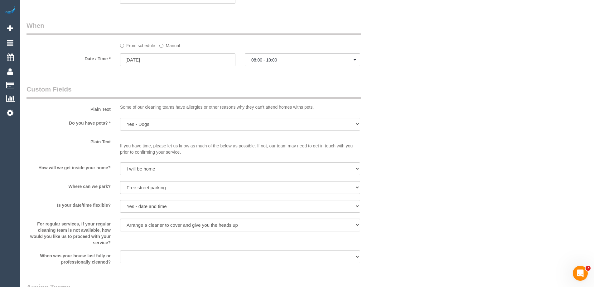
click at [205, 88] on legend "Custom Fields" at bounding box center [194, 91] width 334 height 14
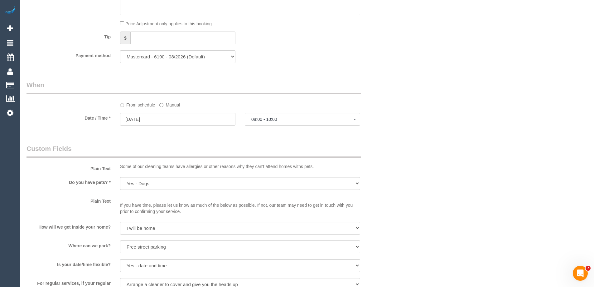
scroll to position [624, 0]
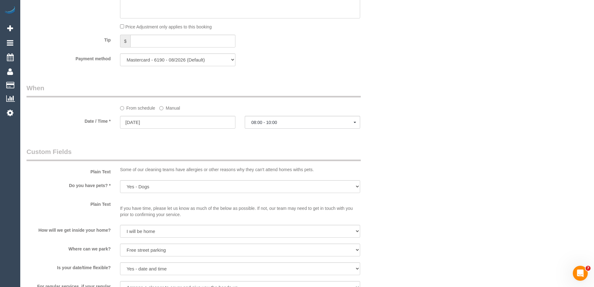
click at [404, 117] on div "Who Email* kate@thescotts.info Name * Kate Scott Where Address* 48 Roseberry St…" at bounding box center [307, 127] width 561 height 1456
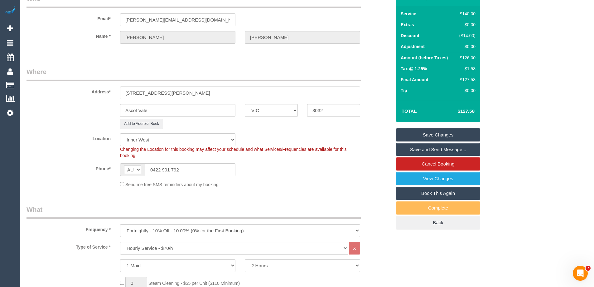
scroll to position [0, 0]
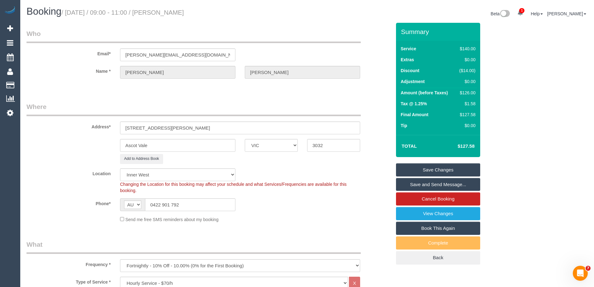
click at [452, 167] on link "Save Changes" at bounding box center [438, 169] width 84 height 13
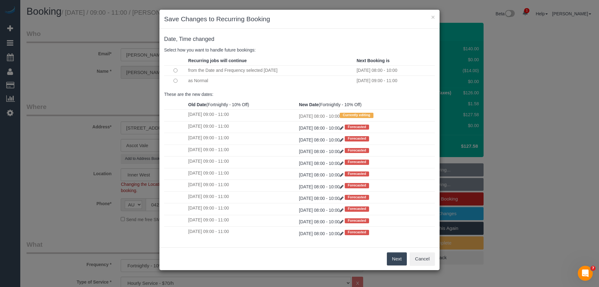
click at [395, 258] on button "Next" at bounding box center [397, 258] width 20 height 13
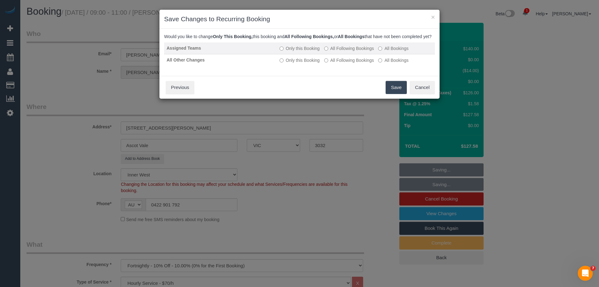
click at [353, 51] on label "All Following Bookings" at bounding box center [349, 48] width 50 height 6
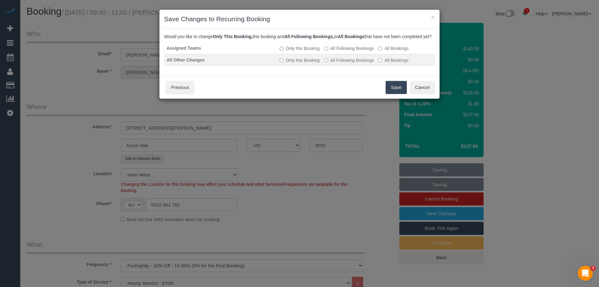
click at [341, 63] on label "All Following Bookings" at bounding box center [349, 60] width 50 height 6
click at [404, 94] on button "Save" at bounding box center [395, 87] width 21 height 13
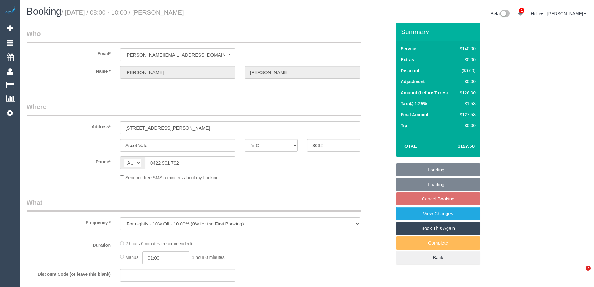
select select "VIC"
select select "string:stripe-pm_1MVlrY2GScqysDRVoE28uCJ0"
select select "number:27"
select select "number:14"
select select "number:19"
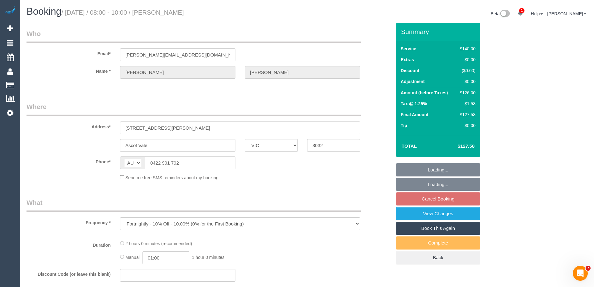
select select "number:22"
select select "number:34"
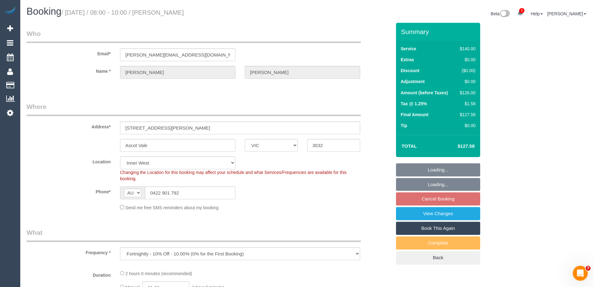
select select "object:708"
select select "spot2"
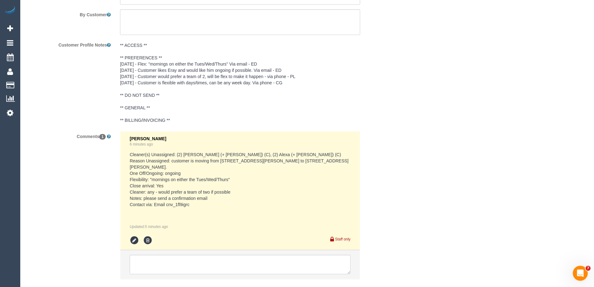
scroll to position [1118, 0]
